Goal: Contribute content: Add original content to the website for others to see

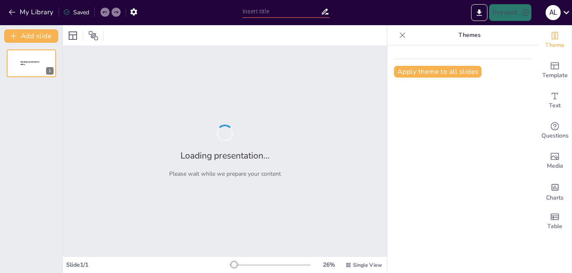
type input "Innovaciones Tecnológicas: Transformaciones y Desafíos"
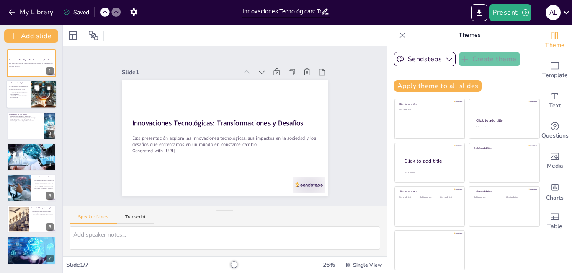
click at [34, 93] on div at bounding box center [43, 94] width 51 height 28
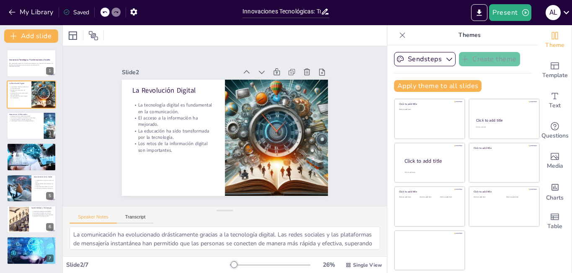
click at [32, 111] on div "Innovaciones Tecnológicas: Transformaciones y Desafíos Esta presentación explor…" at bounding box center [31, 156] width 62 height 215
click at [18, 135] on div at bounding box center [31, 125] width 50 height 28
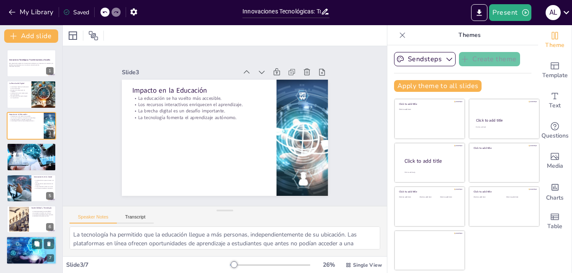
click at [28, 251] on div at bounding box center [31, 250] width 68 height 28
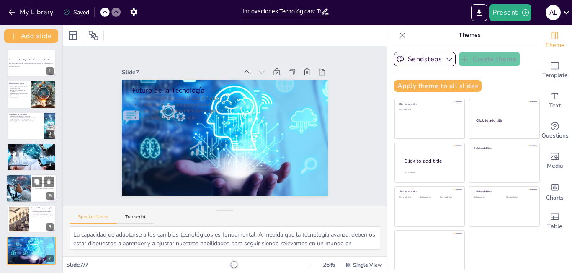
click at [25, 188] on div at bounding box center [18, 188] width 43 height 28
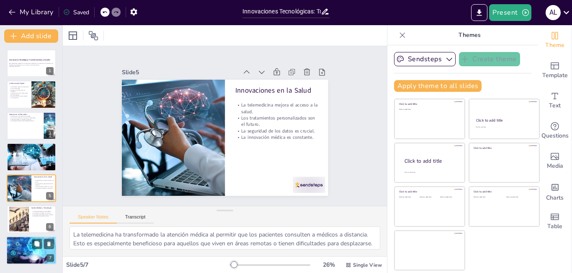
click at [20, 243] on p "La ética guiará el desarrollo tecnológico." at bounding box center [31, 244] width 45 height 2
type textarea "La capacidad de adaptarse a los cambios tecnológicos es fundamental. A medida q…"
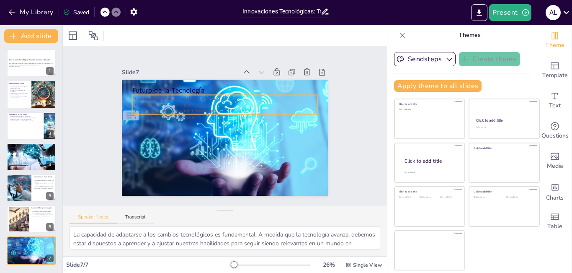
click at [195, 101] on p "La educación es clave para el futuro." at bounding box center [225, 104] width 186 height 6
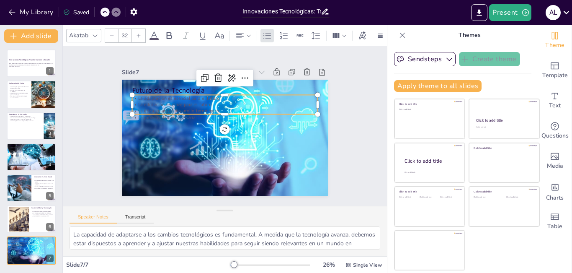
click at [156, 28] on div "Akatab 32" at bounding box center [278, 35] width 425 height 14
click at [155, 33] on icon at bounding box center [154, 36] width 10 height 10
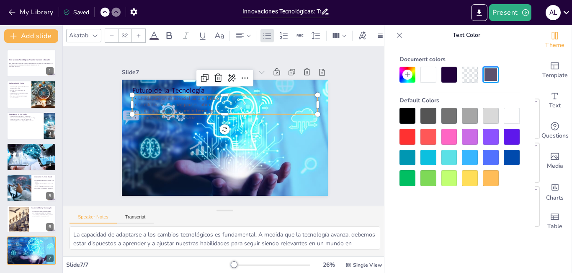
click at [512, 116] on div at bounding box center [512, 116] width 16 height 16
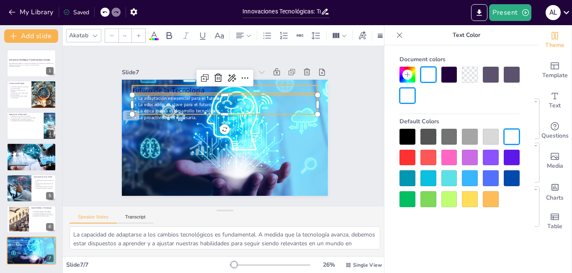
type input "48"
click at [188, 85] on p "Futuro de la Tecnología" at bounding box center [225, 90] width 186 height 10
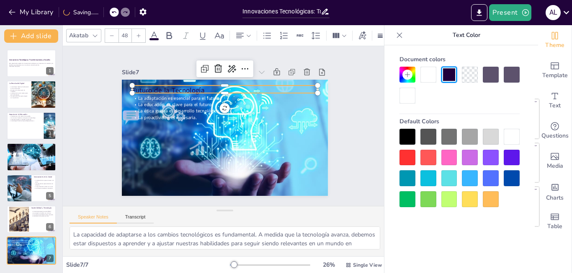
click at [420, 72] on div at bounding box center [460, 85] width 120 height 37
click at [432, 74] on div at bounding box center [429, 75] width 16 height 16
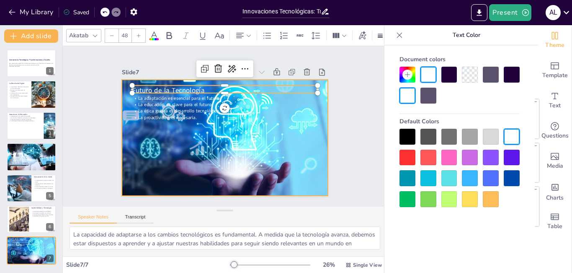
click at [218, 133] on div at bounding box center [223, 137] width 289 height 145
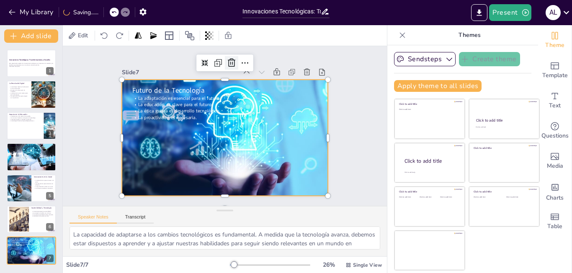
drag, startPoint x: 211, startPoint y: 38, endPoint x: 230, endPoint y: 56, distance: 25.5
click at [212, 38] on icon at bounding box center [209, 35] width 8 height 8
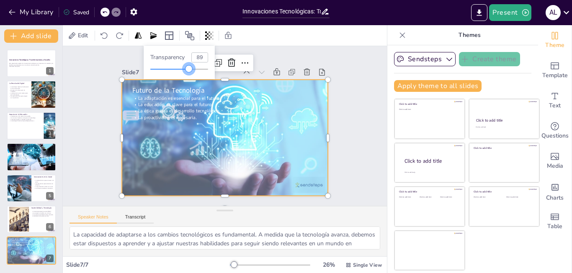
type input "100"
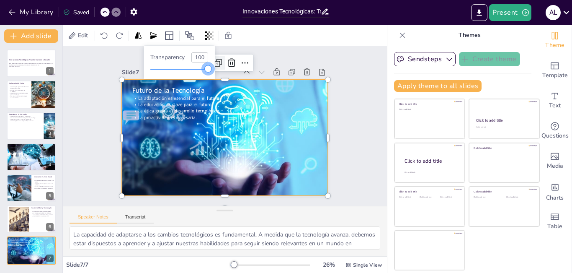
drag, startPoint x: 209, startPoint y: 68, endPoint x: 218, endPoint y: 65, distance: 10.1
click at [218, 65] on body "My Library Saved Innovaciones Tecnológicas: Transformaciones y Desafíos Present…" at bounding box center [286, 136] width 572 height 273
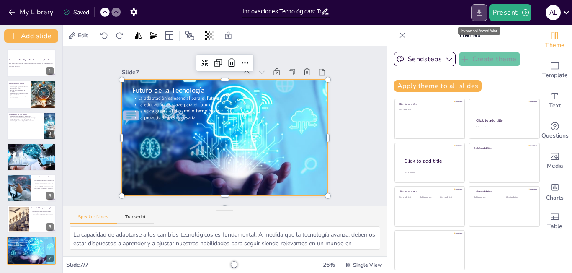
click at [475, 5] on button "Export to PowerPoint" at bounding box center [479, 12] width 16 height 17
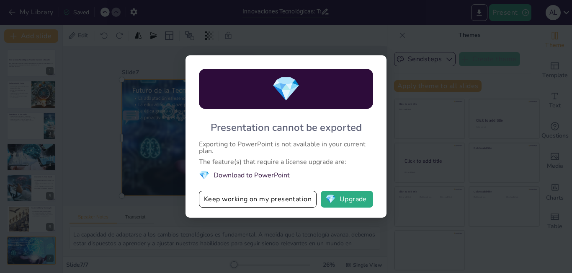
click at [449, 145] on div "💎 Presentation cannot be exported Exporting to PowerPoint is not available in y…" at bounding box center [286, 136] width 572 height 273
click at [270, 202] on button "Keep working on my presentation" at bounding box center [258, 199] width 118 height 17
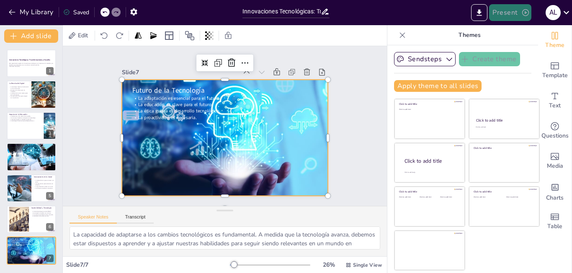
click at [515, 12] on button "Present" at bounding box center [510, 12] width 42 height 17
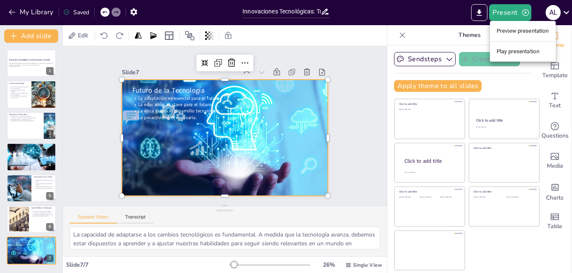
click at [569, 1] on div at bounding box center [286, 136] width 572 height 273
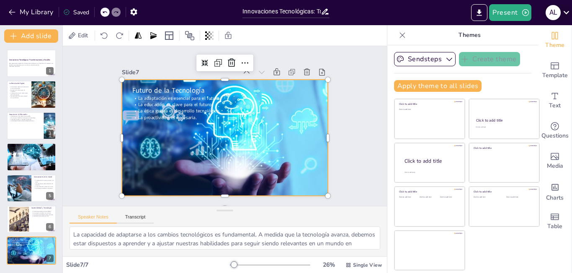
click at [566, 15] on icon at bounding box center [566, 12] width 11 height 11
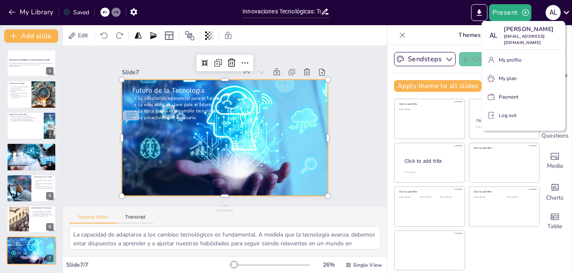
click at [351, 104] on div at bounding box center [286, 136] width 572 height 273
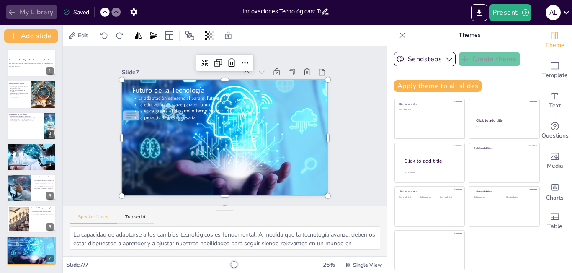
click at [15, 17] on button "My Library" at bounding box center [31, 11] width 51 height 13
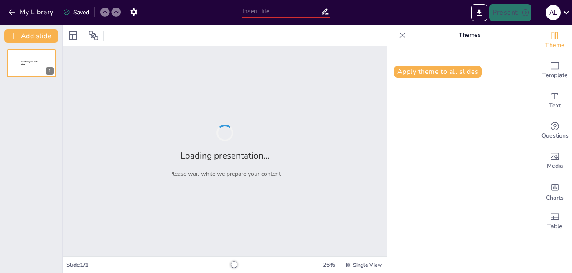
type input "Diversidad Étnica y Patrimonio Cultural de [GEOGRAPHIC_DATA]"
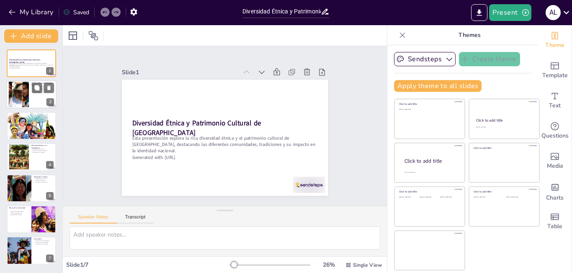
click at [21, 91] on div at bounding box center [18, 95] width 45 height 26
type textarea "La diversidad étnica en [GEOGRAPHIC_DATA] es fundamental para entender su ident…"
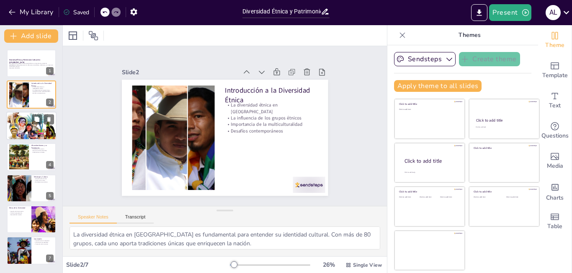
click at [24, 129] on div at bounding box center [31, 125] width 50 height 35
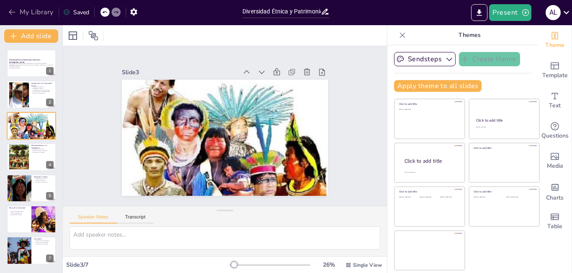
click at [44, 10] on button "My Library" at bounding box center [31, 11] width 51 height 13
